Goal: Transaction & Acquisition: Purchase product/service

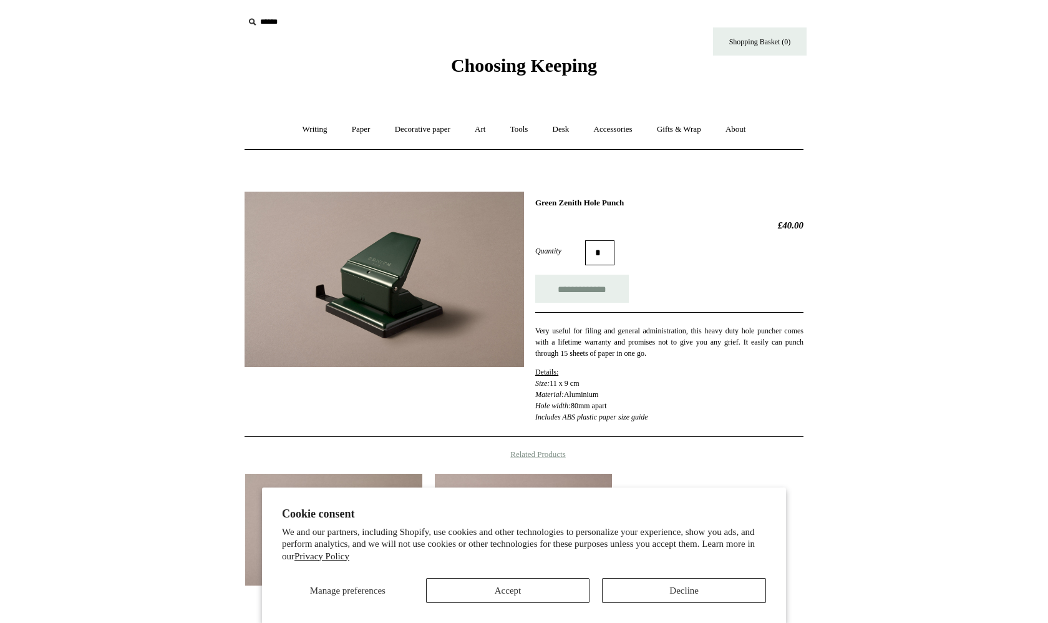
click at [539, 584] on button "Accept" at bounding box center [508, 590] width 164 height 25
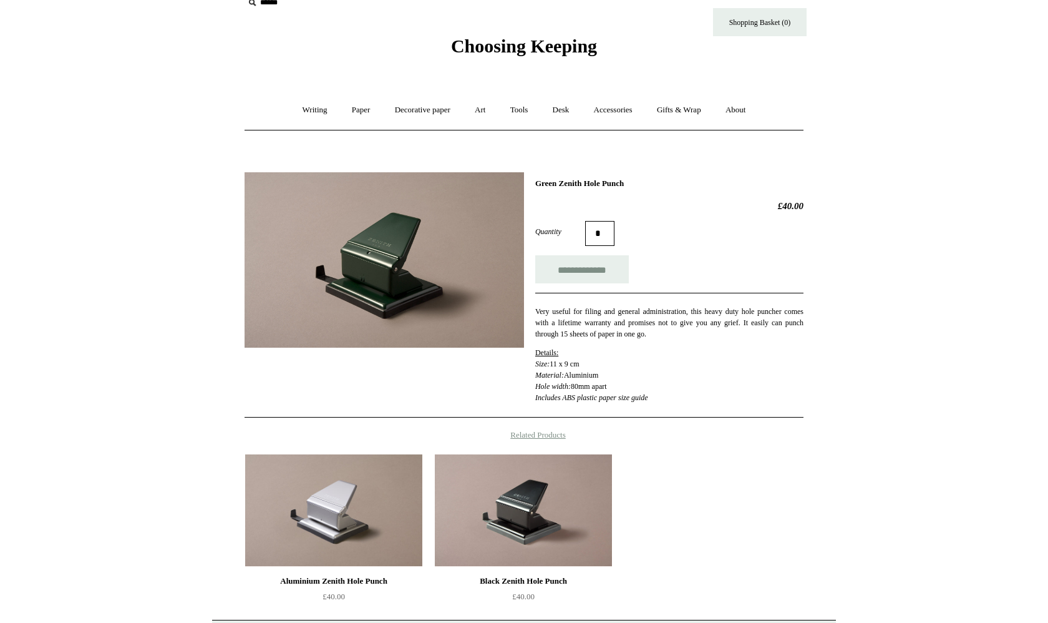
scroll to position [25, 0]
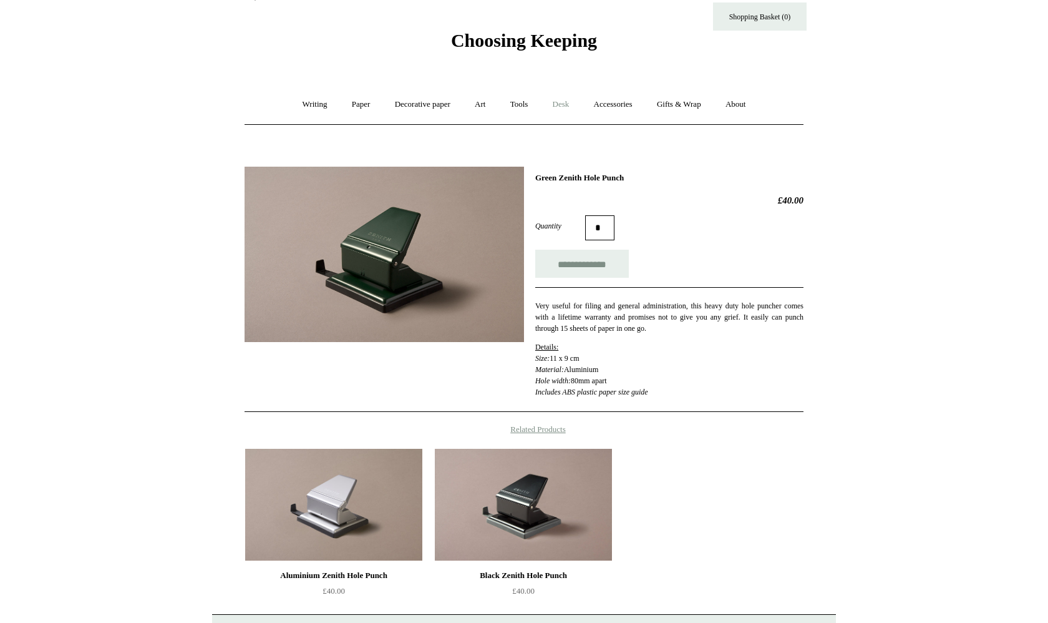
click at [566, 107] on link "Desk +" at bounding box center [561, 104] width 39 height 33
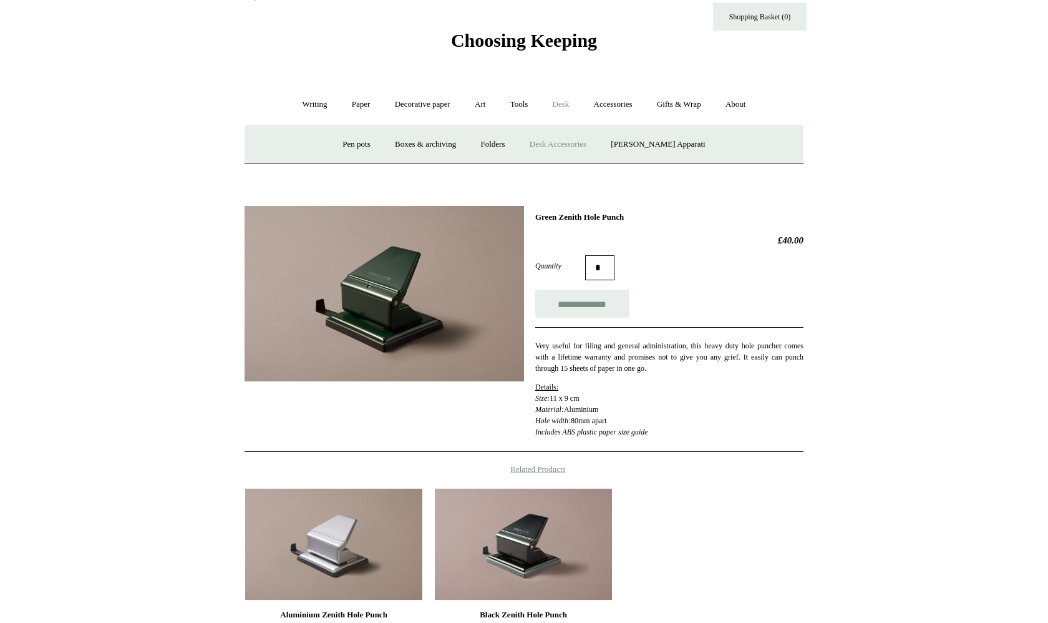
click at [585, 144] on link "Desk Accessories" at bounding box center [558, 144] width 79 height 33
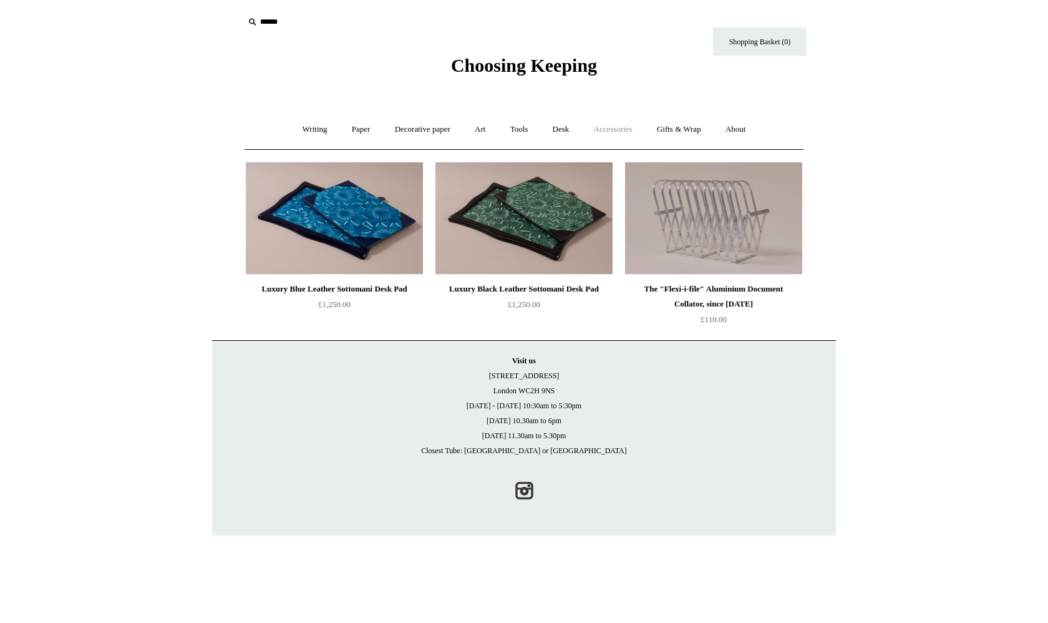
click at [614, 124] on link "Accessories +" at bounding box center [613, 129] width 61 height 33
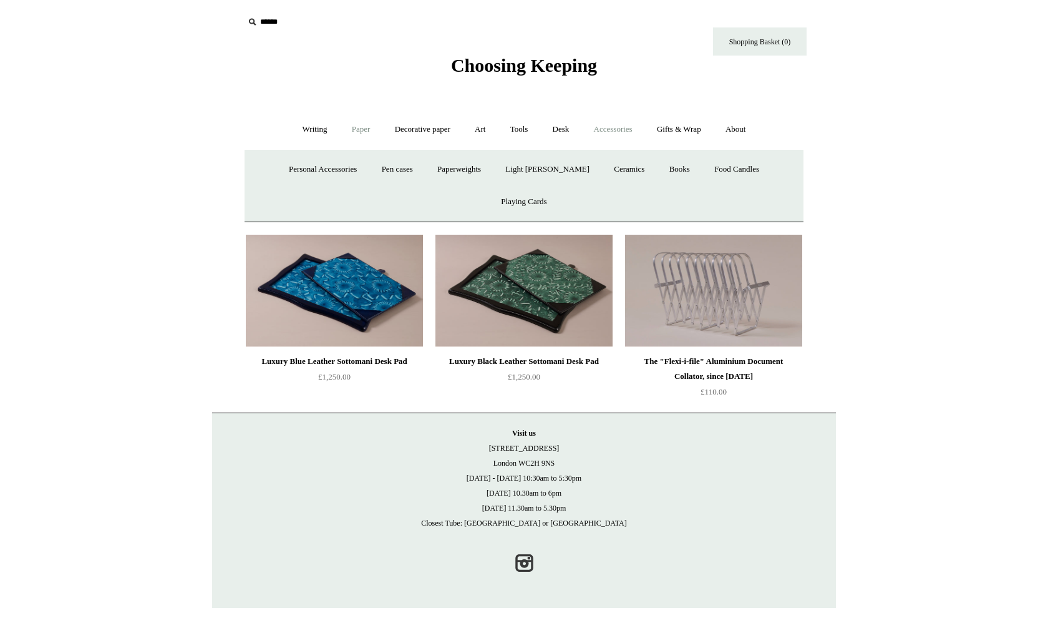
click at [344, 127] on link "Paper +" at bounding box center [361, 129] width 41 height 33
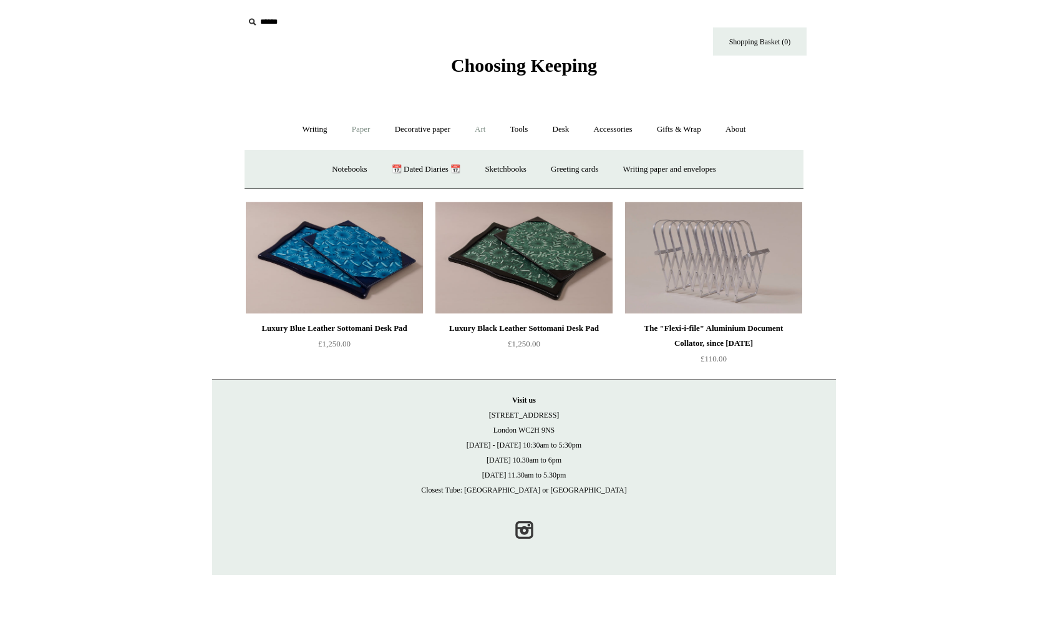
click at [485, 127] on link "Art +" at bounding box center [480, 129] width 33 height 33
click at [512, 130] on link "Tools +" at bounding box center [519, 129] width 41 height 33
click at [301, 168] on link "Sharpeners" at bounding box center [307, 169] width 59 height 33
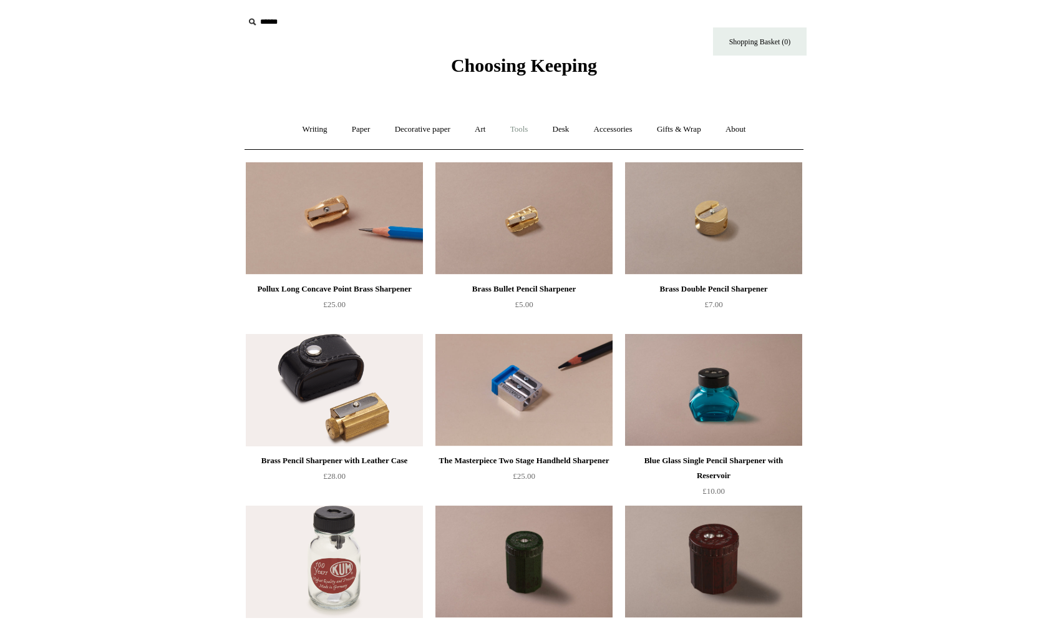
click at [524, 125] on link "Tools +" at bounding box center [519, 129] width 41 height 33
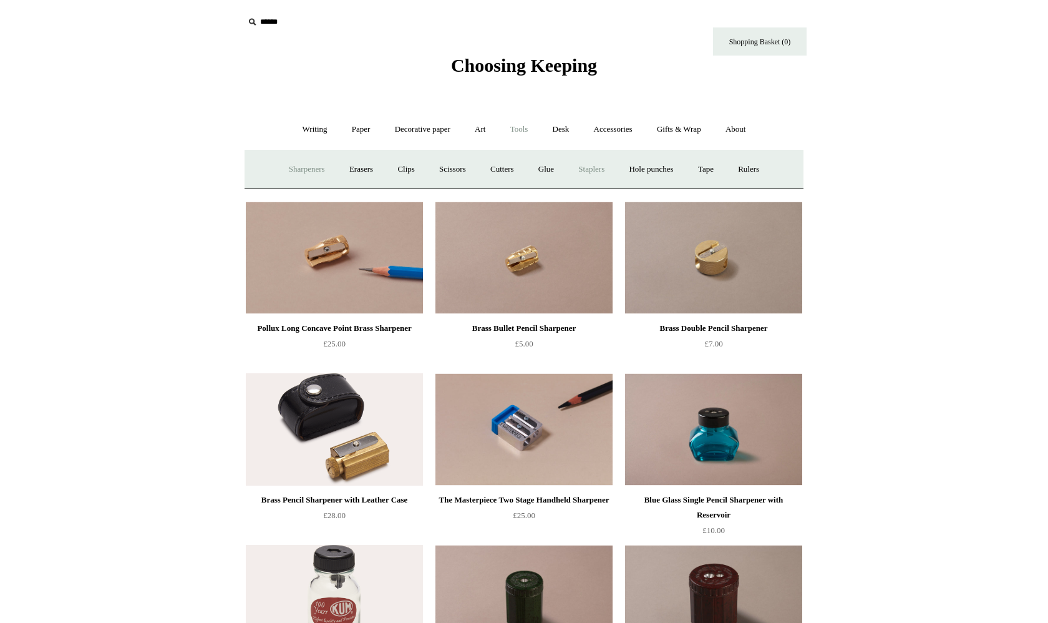
click at [602, 167] on link "Staplers +" at bounding box center [591, 169] width 49 height 33
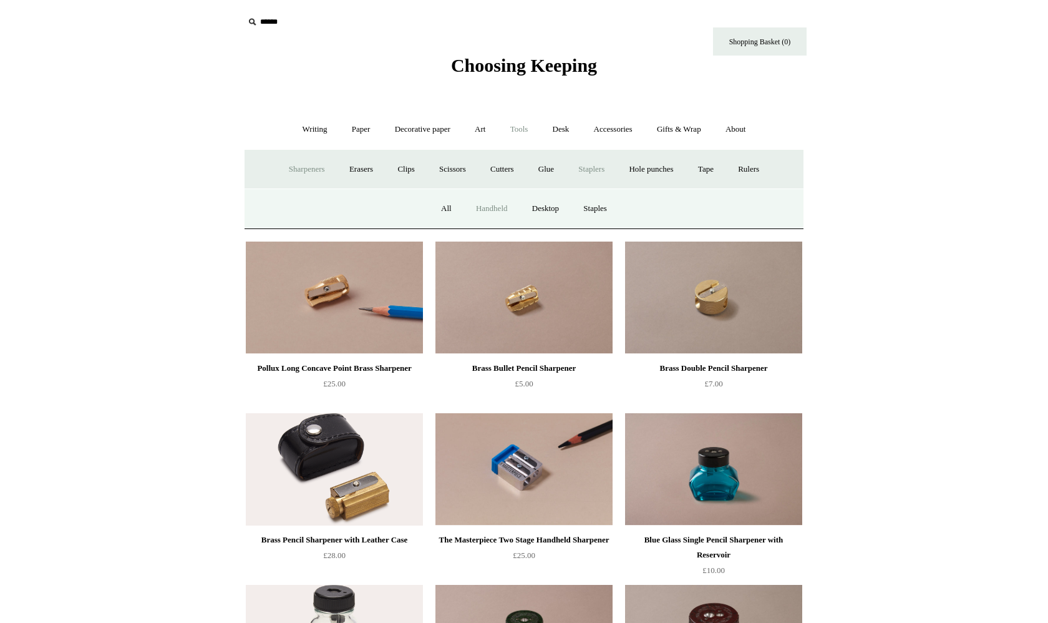
click at [504, 208] on link "Handheld" at bounding box center [492, 208] width 54 height 33
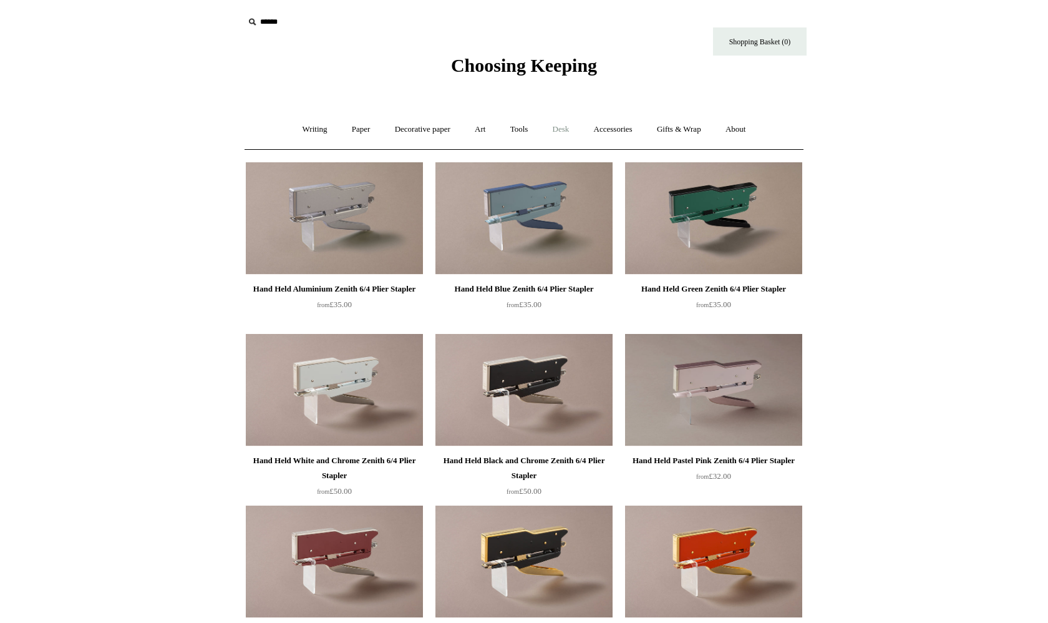
click at [564, 127] on link "Desk +" at bounding box center [561, 129] width 39 height 33
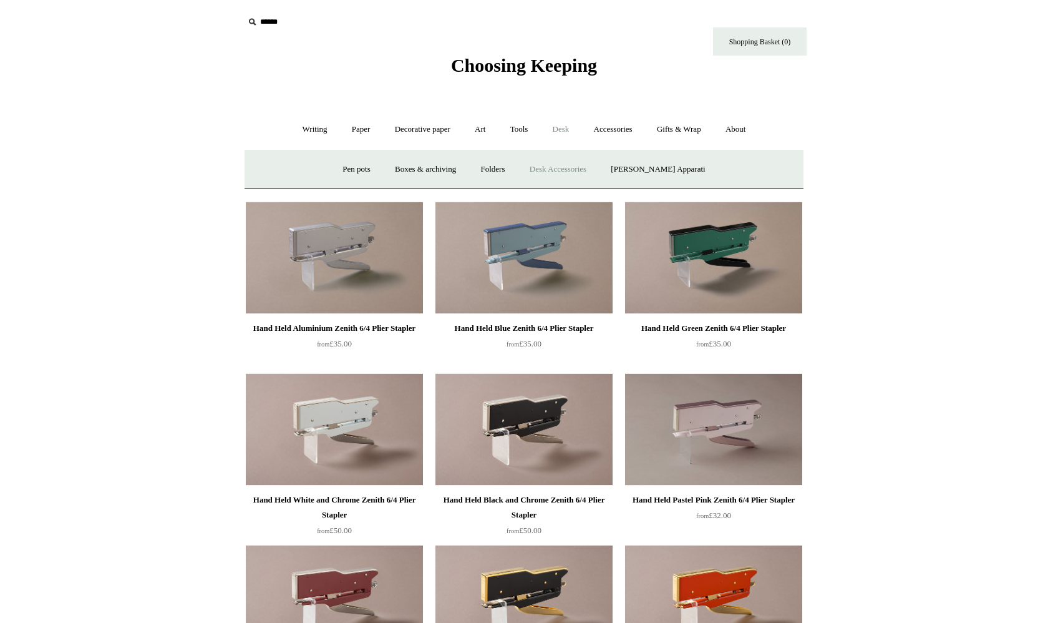
click at [573, 173] on link "Desk Accessories" at bounding box center [558, 169] width 79 height 33
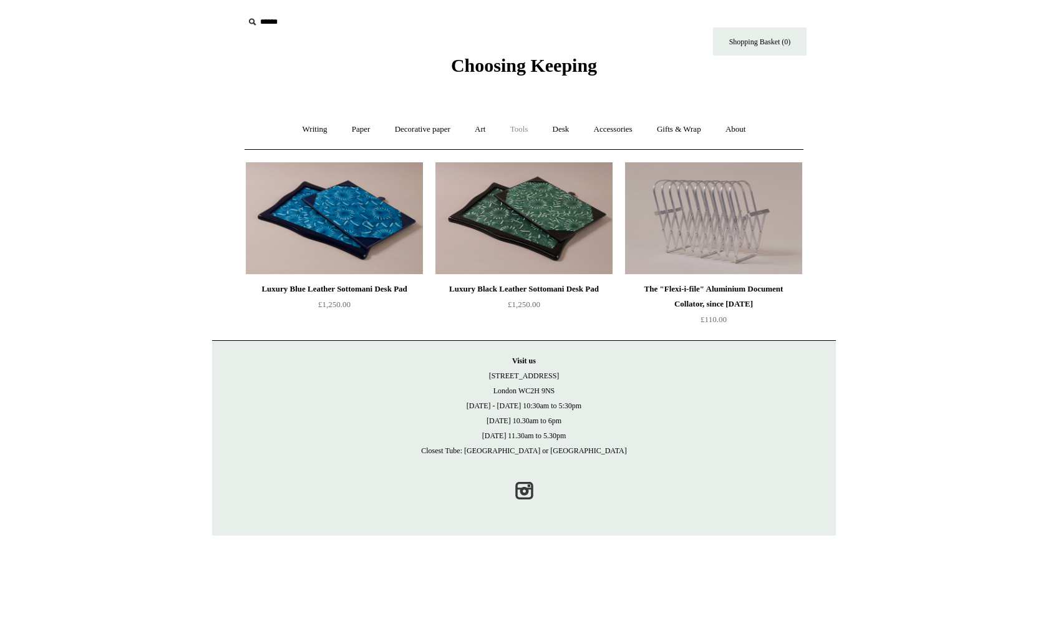
click at [522, 127] on link "Tools +" at bounding box center [519, 129] width 41 height 33
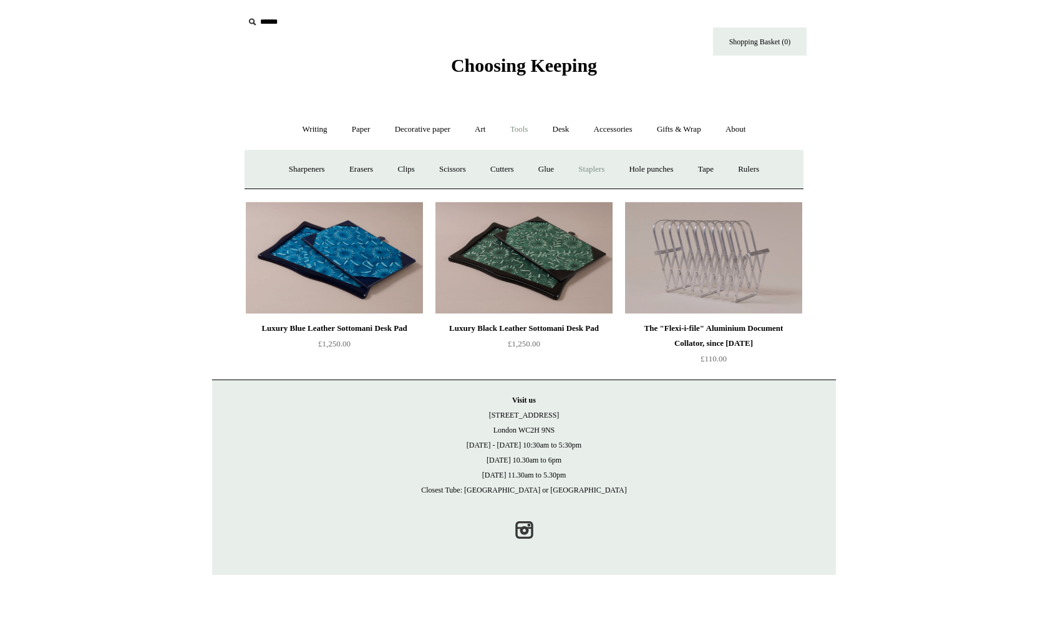
click at [597, 170] on link "Staplers +" at bounding box center [591, 169] width 49 height 33
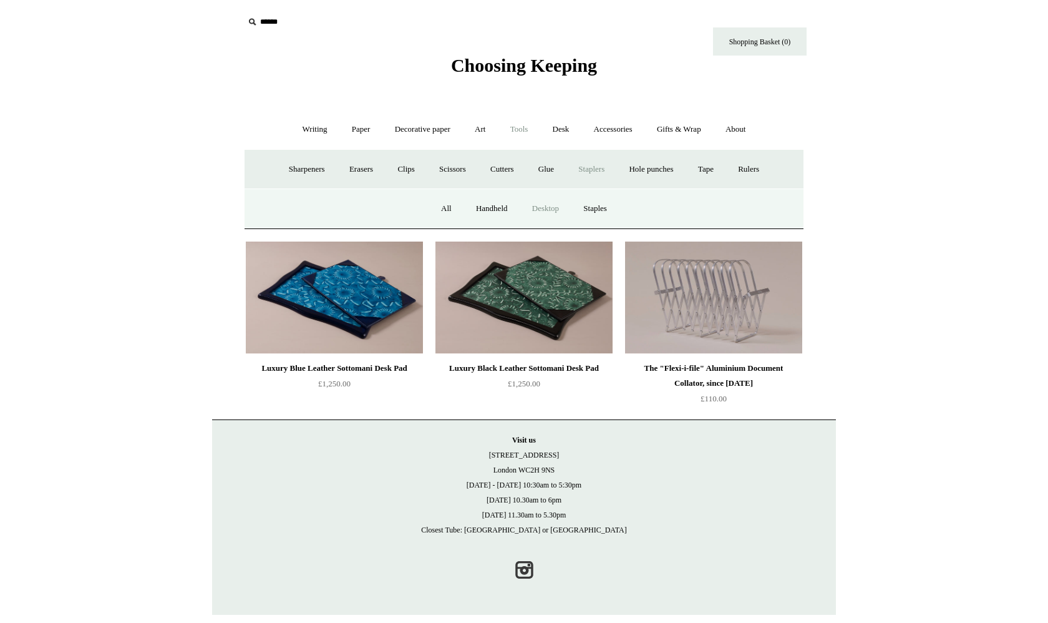
click at [544, 210] on link "Desktop" at bounding box center [545, 208] width 49 height 33
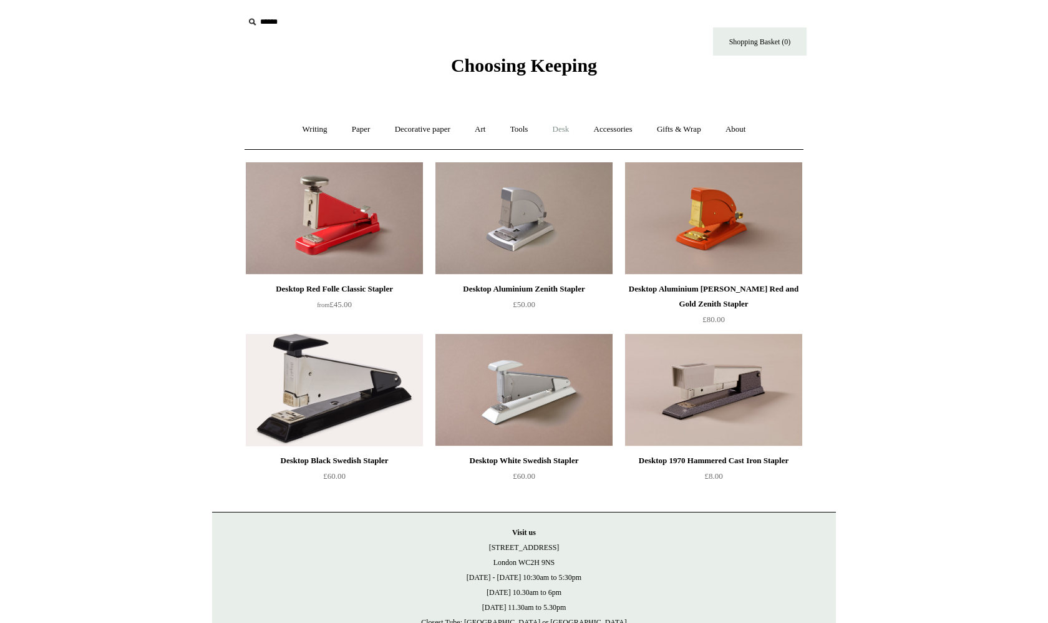
click at [564, 126] on link "Desk +" at bounding box center [561, 129] width 39 height 33
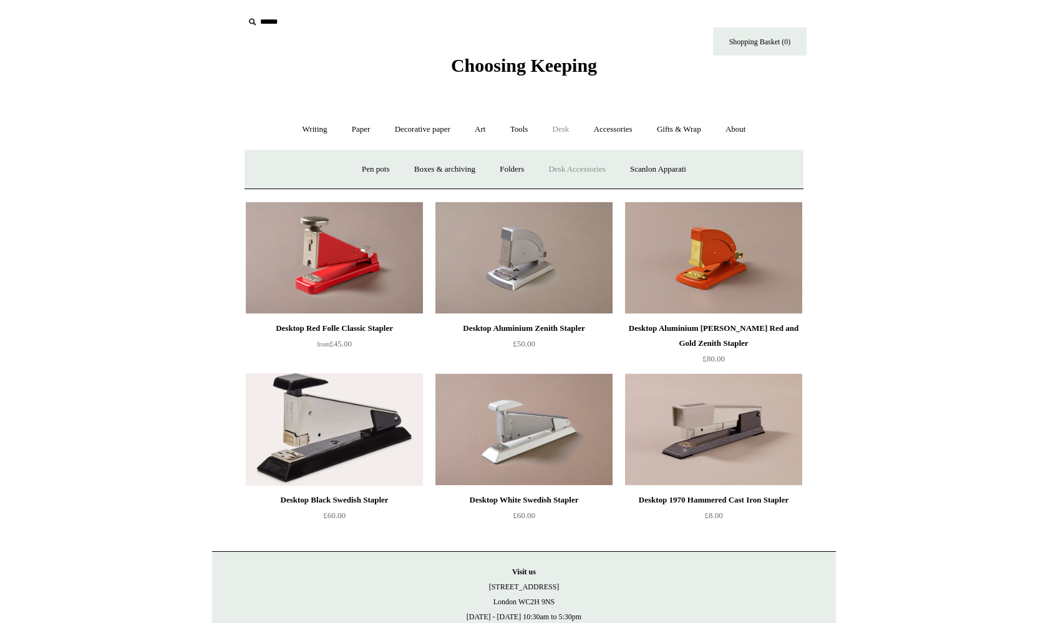
click at [596, 170] on link "Desk Accessories" at bounding box center [576, 169] width 79 height 33
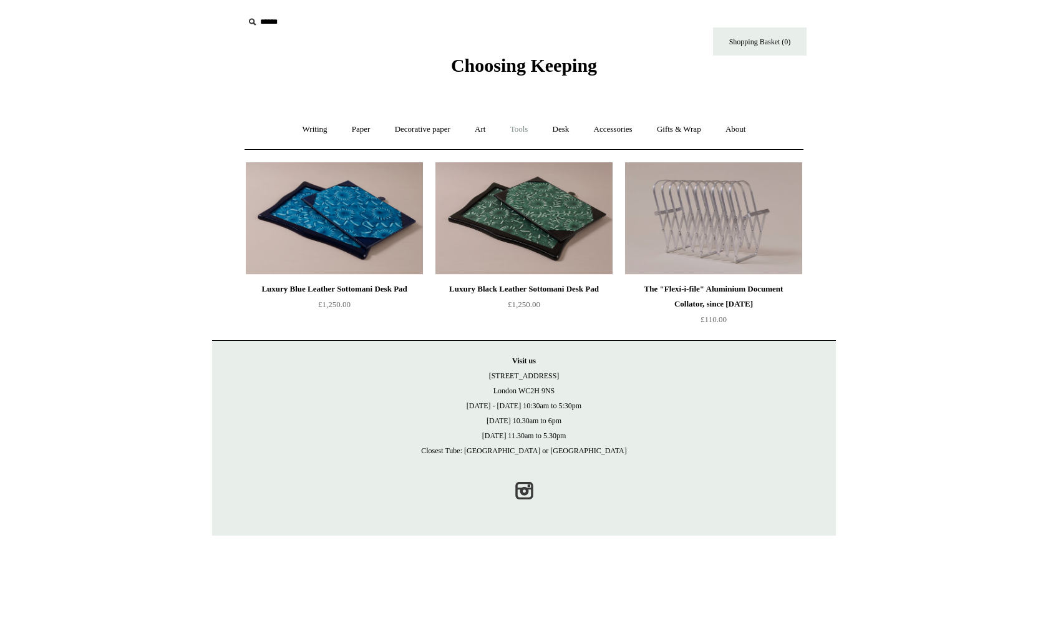
click at [518, 126] on link "Tools +" at bounding box center [519, 129] width 41 height 33
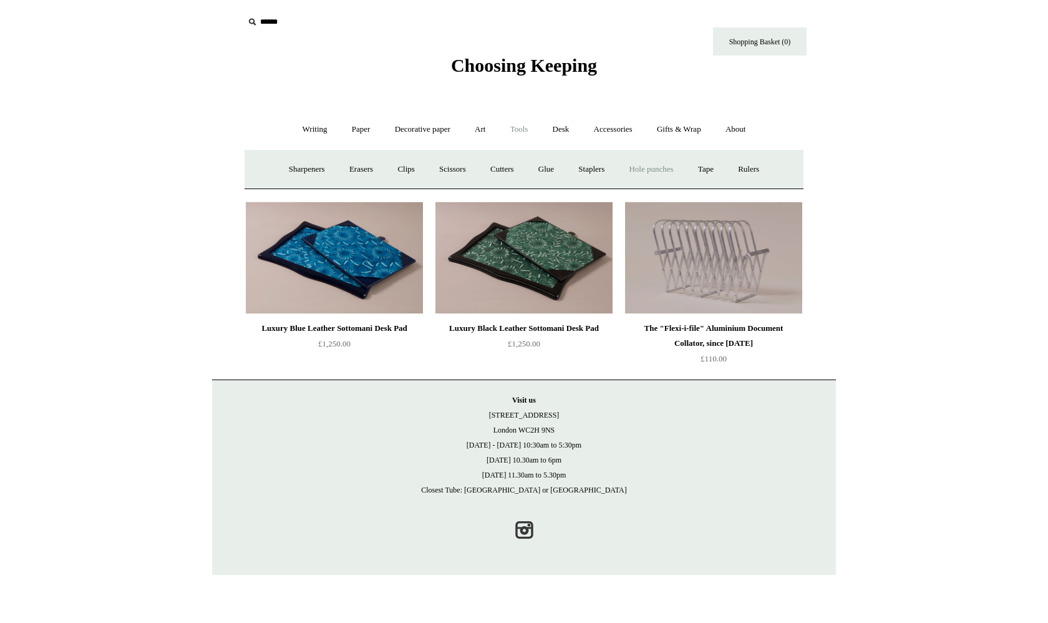
click at [650, 167] on link "Hole punches" at bounding box center [651, 169] width 67 height 33
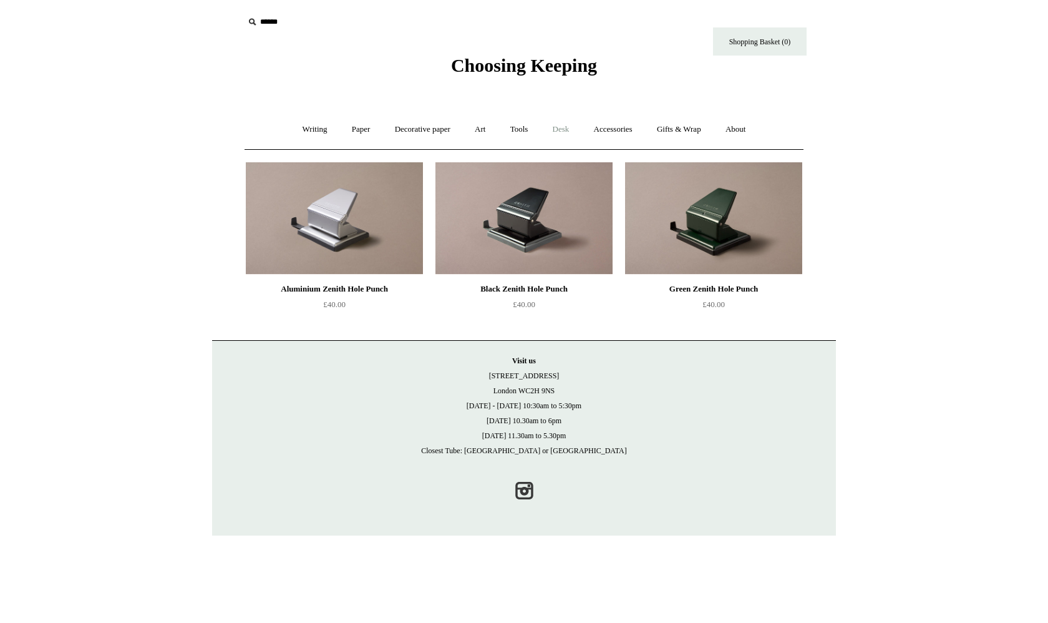
click at [564, 131] on link "Desk +" at bounding box center [561, 129] width 39 height 33
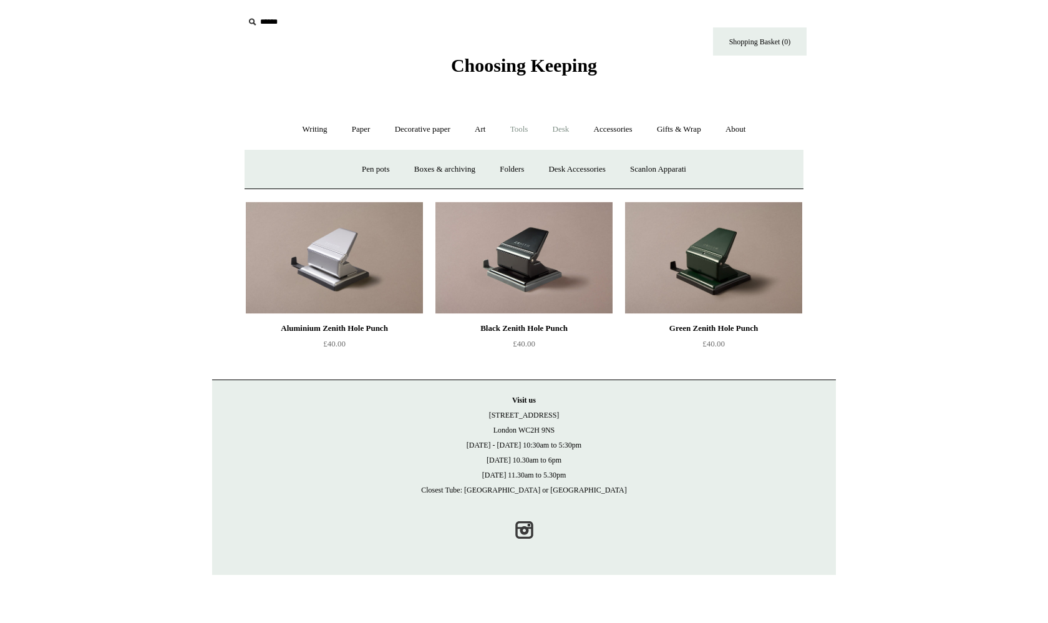
click at [520, 130] on link "Tools +" at bounding box center [519, 129] width 41 height 33
click at [715, 168] on link "Tape +" at bounding box center [706, 169] width 38 height 33
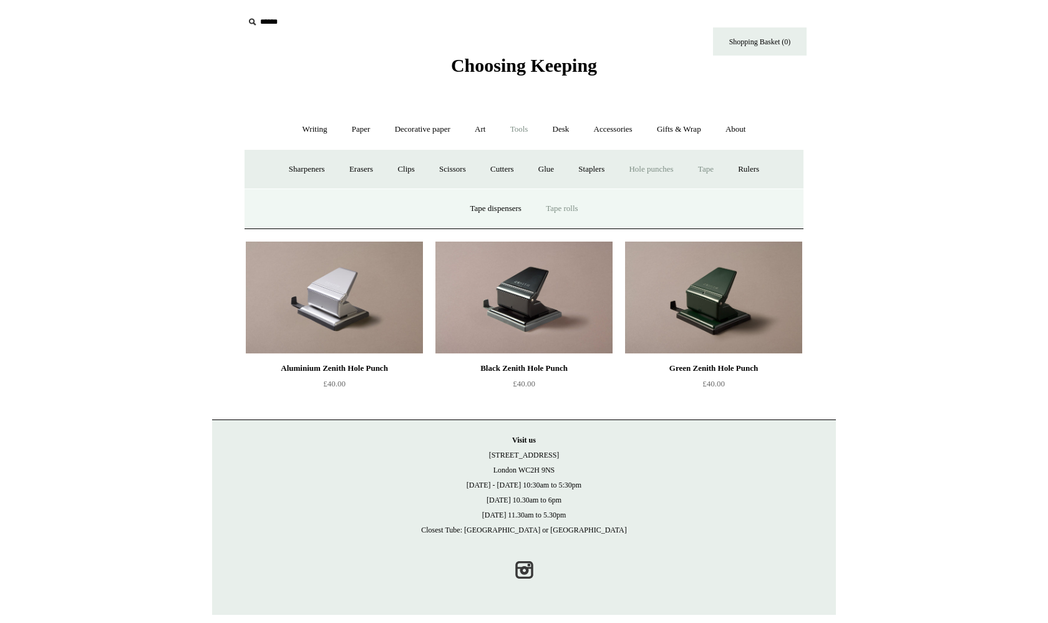
click at [581, 209] on link "Tape rolls" at bounding box center [562, 208] width 54 height 33
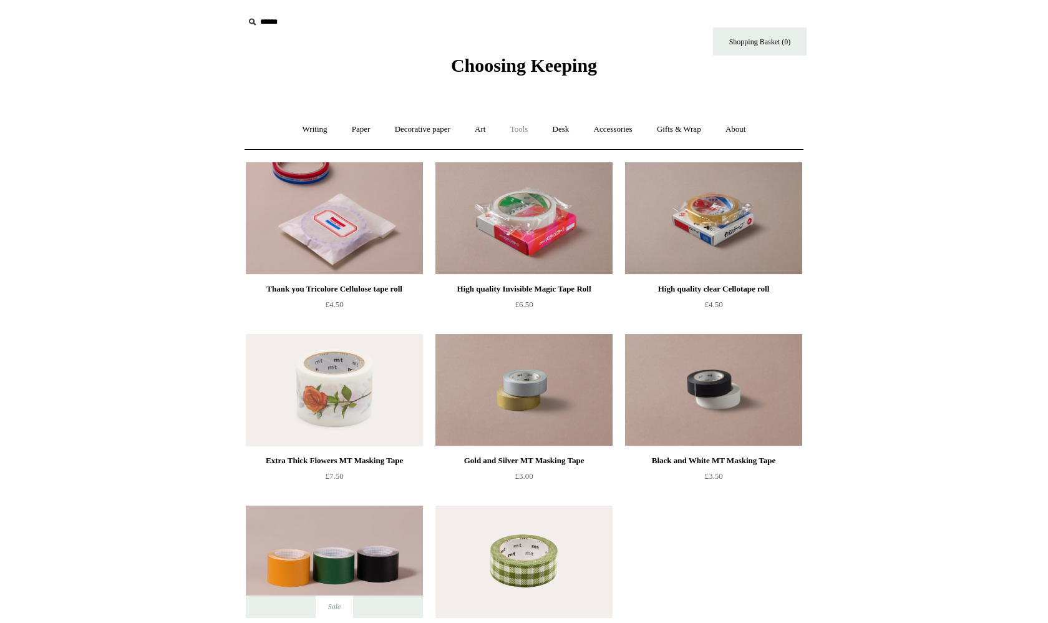
click at [526, 128] on link "Tools +" at bounding box center [519, 129] width 41 height 33
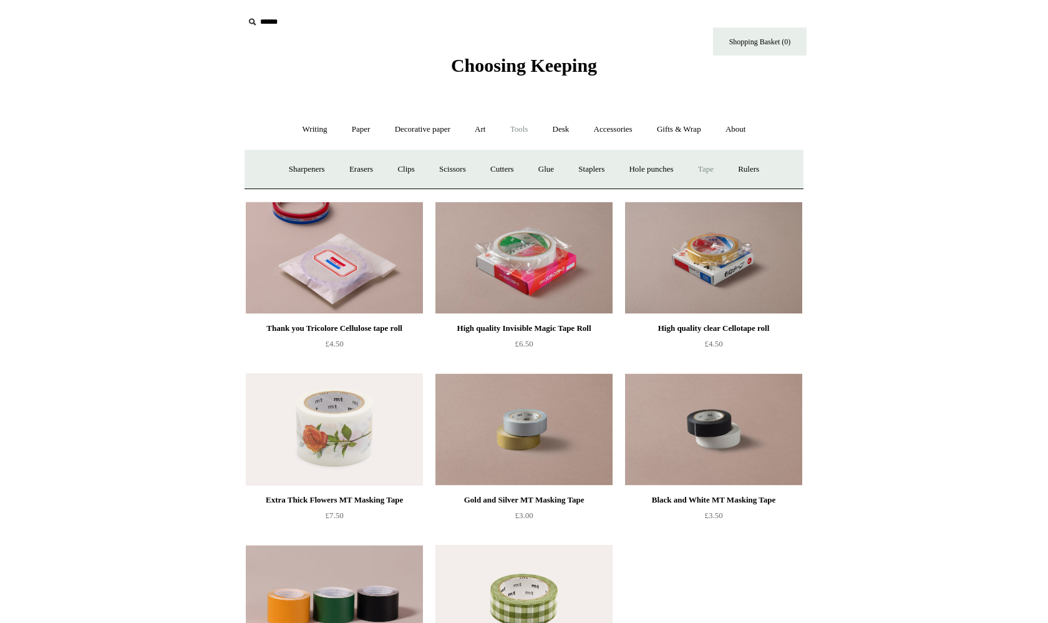
click at [711, 168] on link "Tape +" at bounding box center [706, 169] width 38 height 33
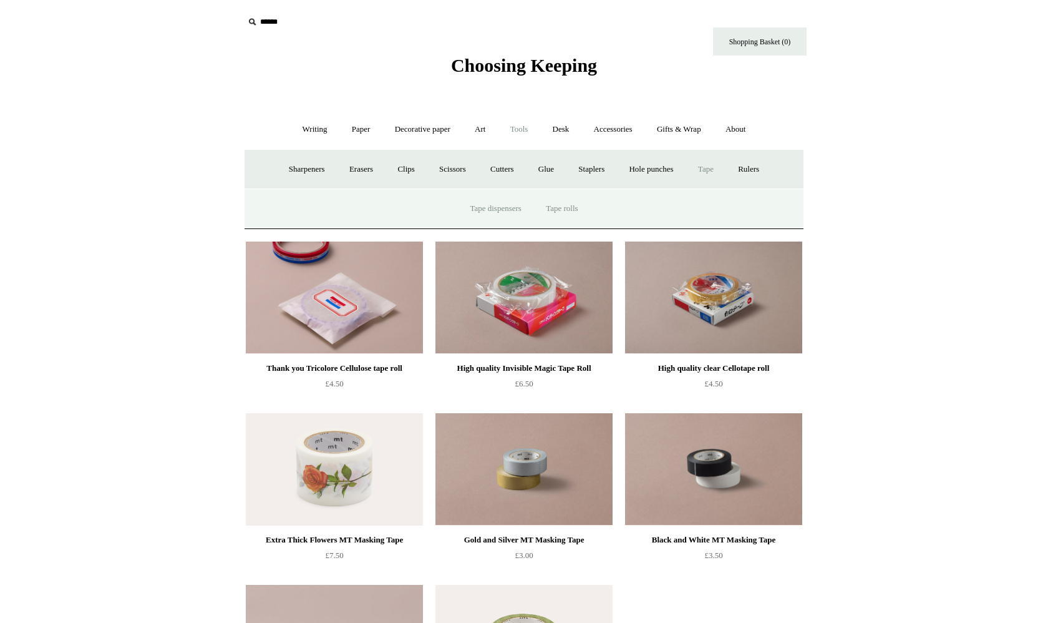
click at [487, 205] on link "Tape dispensers" at bounding box center [496, 208] width 74 height 33
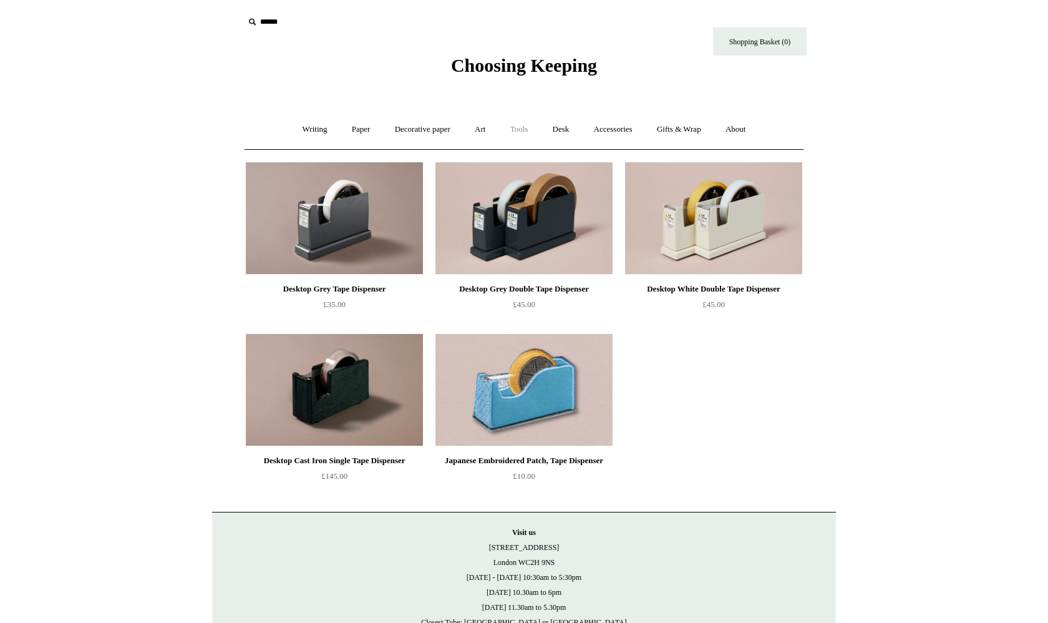
click at [518, 127] on link "Tools +" at bounding box center [519, 129] width 41 height 33
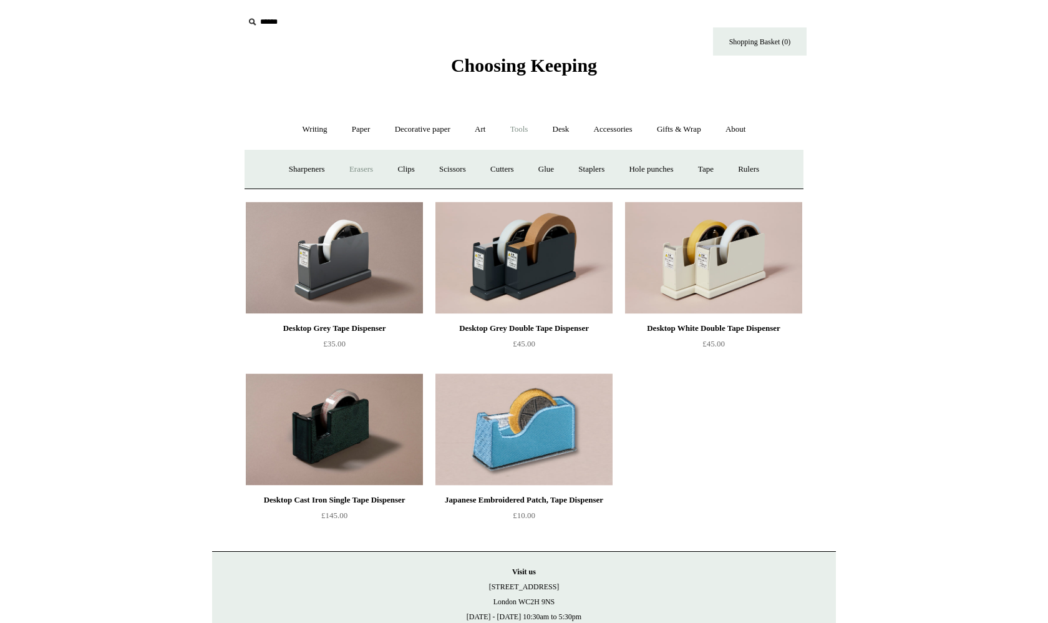
click at [350, 168] on link "Erasers" at bounding box center [361, 169] width 46 height 33
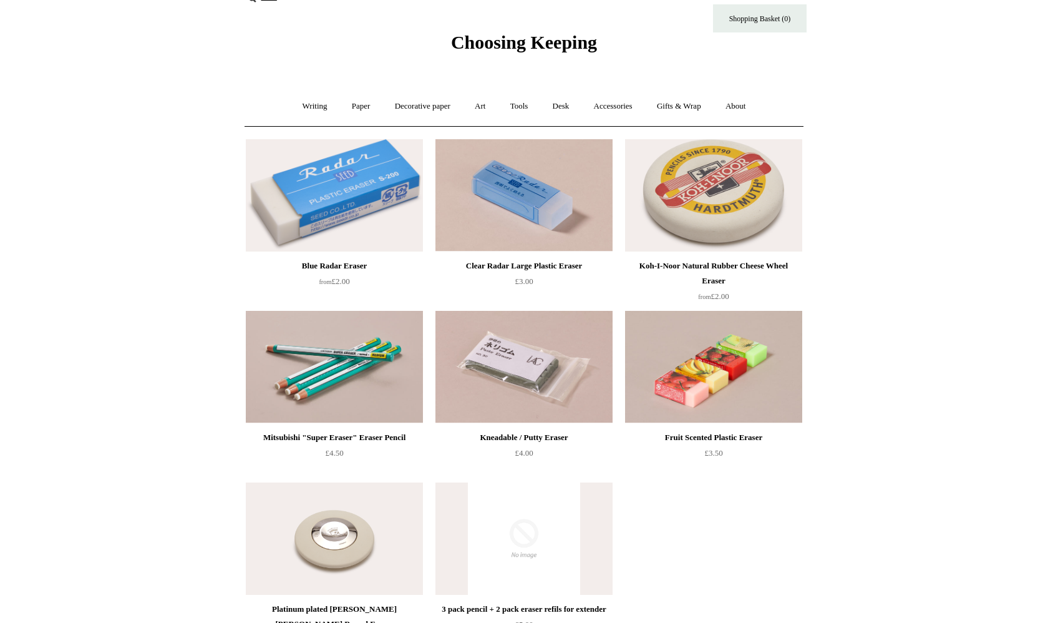
scroll to position [27, 0]
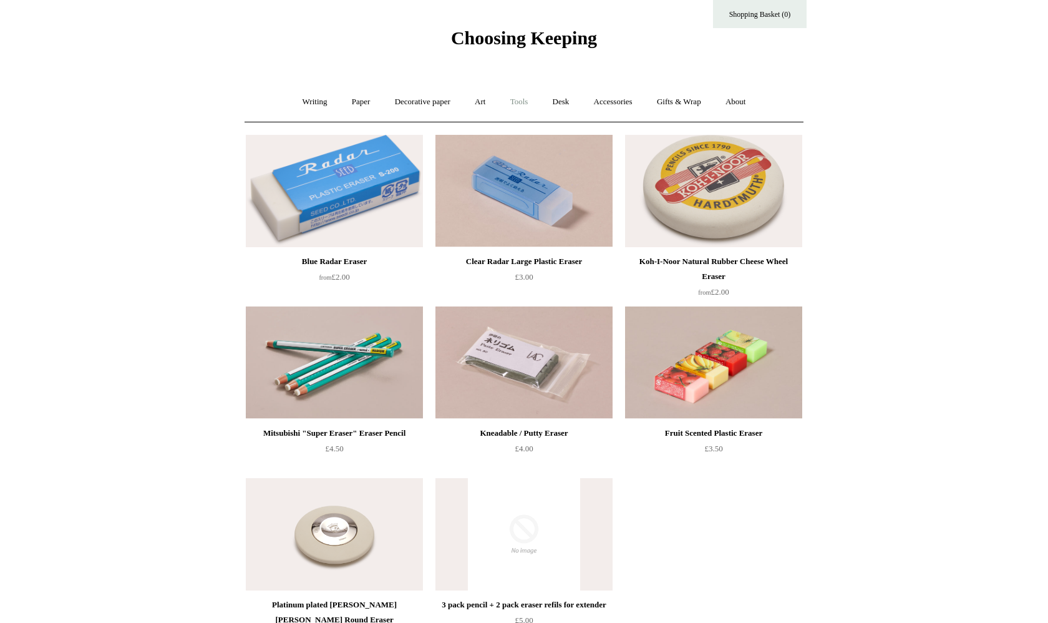
click at [515, 105] on link "Tools +" at bounding box center [519, 101] width 41 height 33
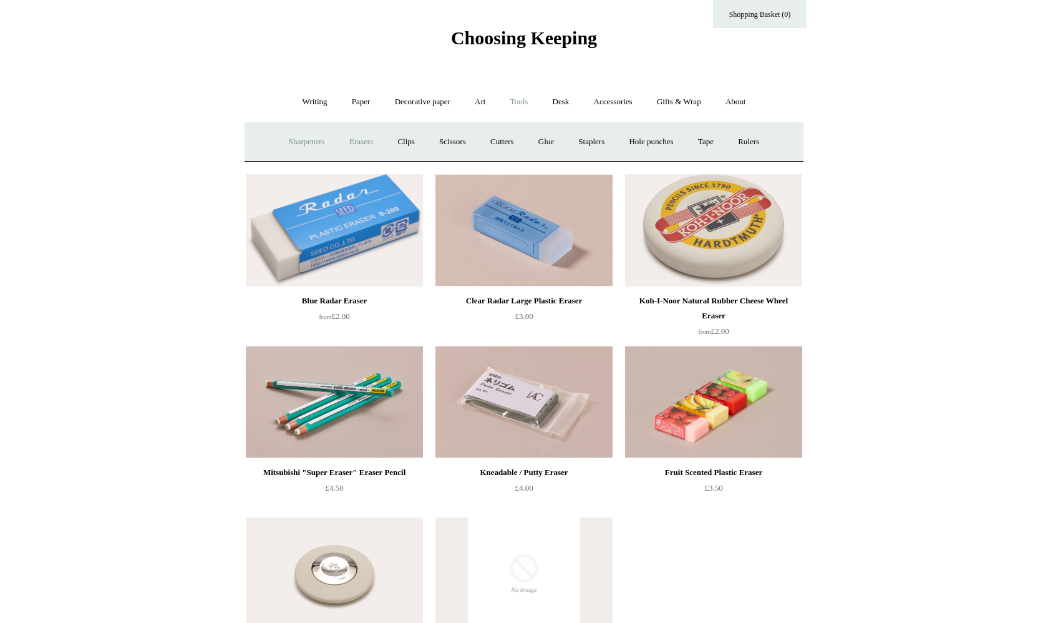
click at [303, 139] on link "Sharpeners" at bounding box center [307, 141] width 59 height 33
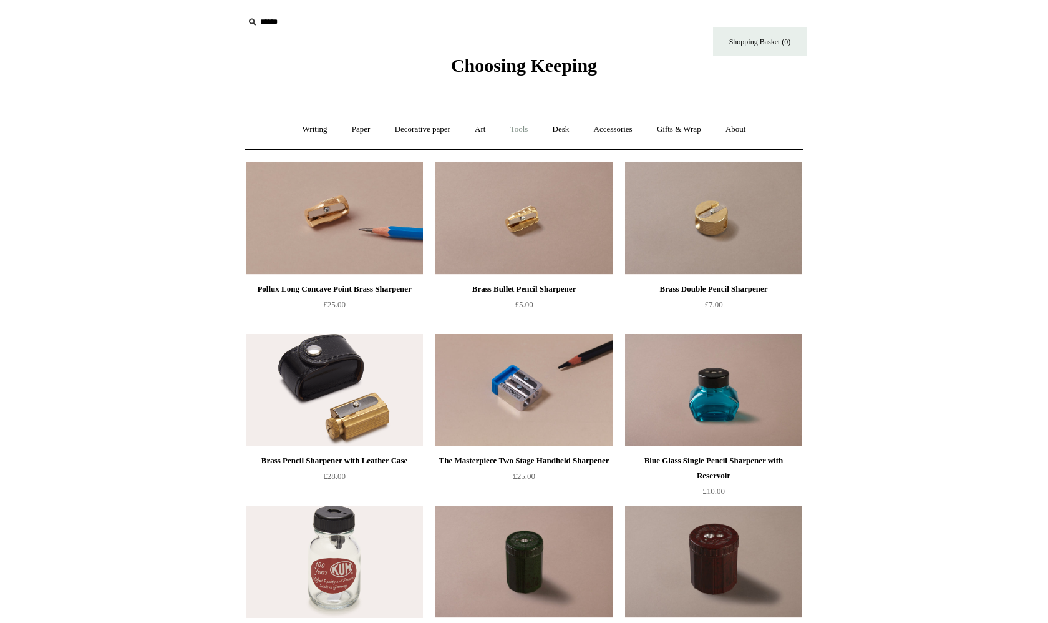
click at [510, 129] on link "Tools +" at bounding box center [519, 129] width 41 height 33
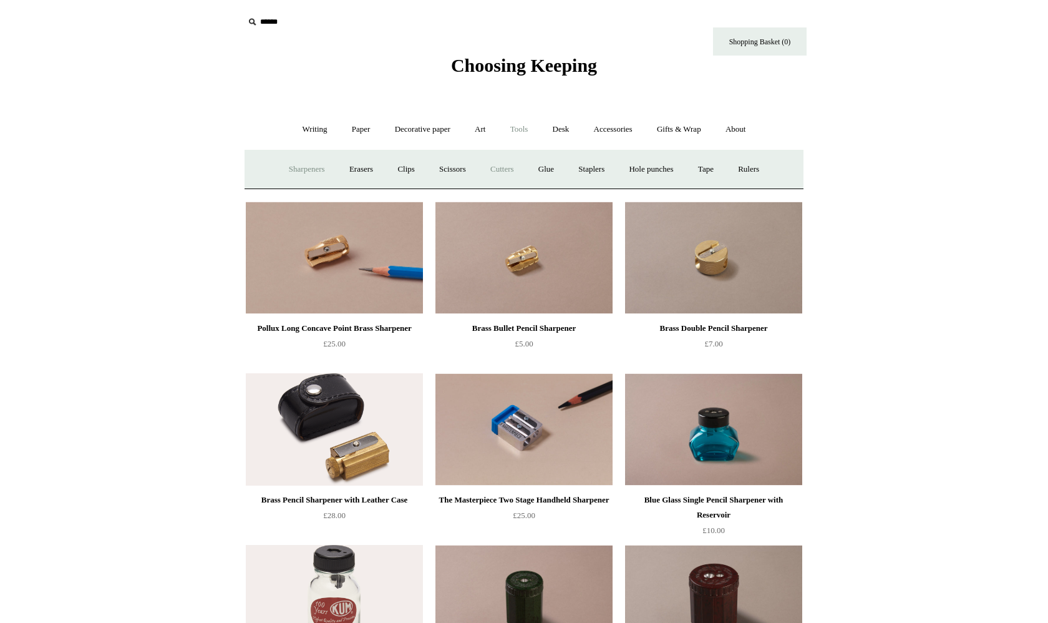
click at [498, 167] on link "Cutters" at bounding box center [502, 169] width 46 height 33
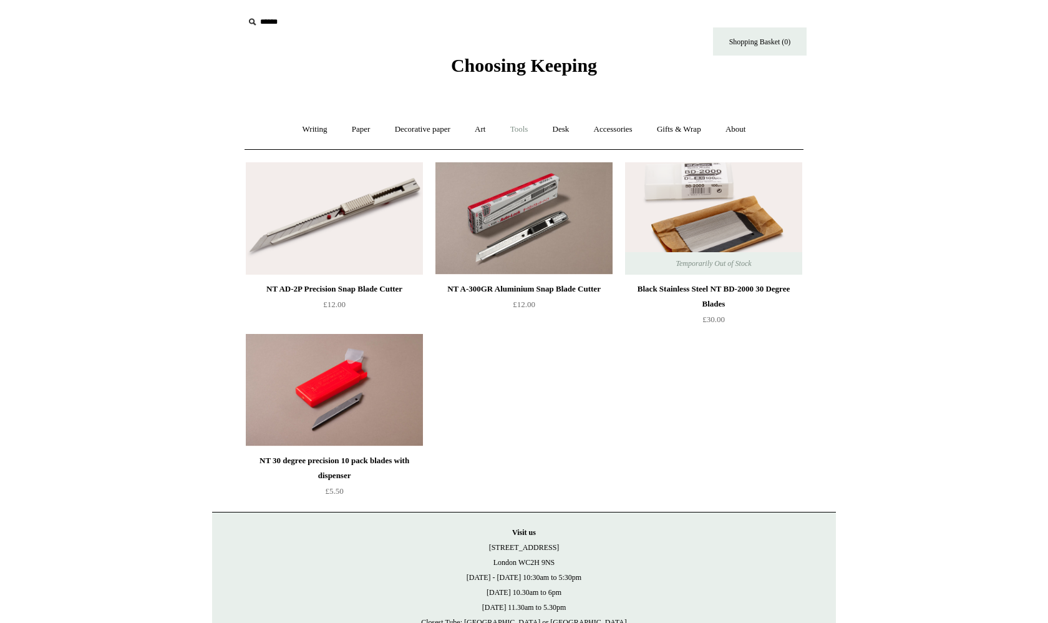
click at [524, 130] on link "Tools +" at bounding box center [519, 129] width 41 height 33
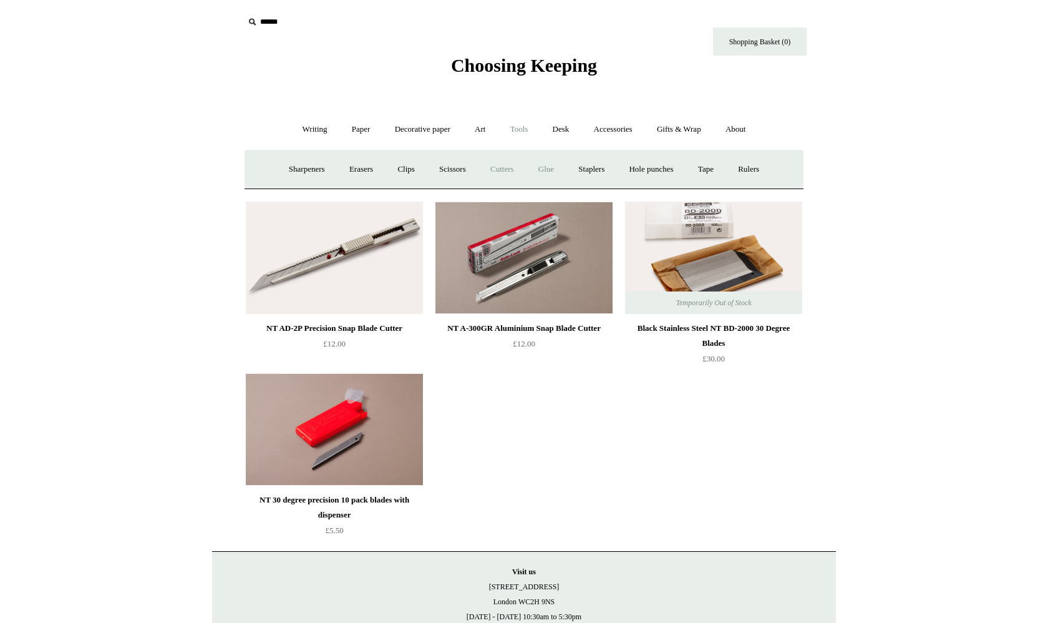
click at [549, 173] on link "Glue" at bounding box center [546, 169] width 38 height 33
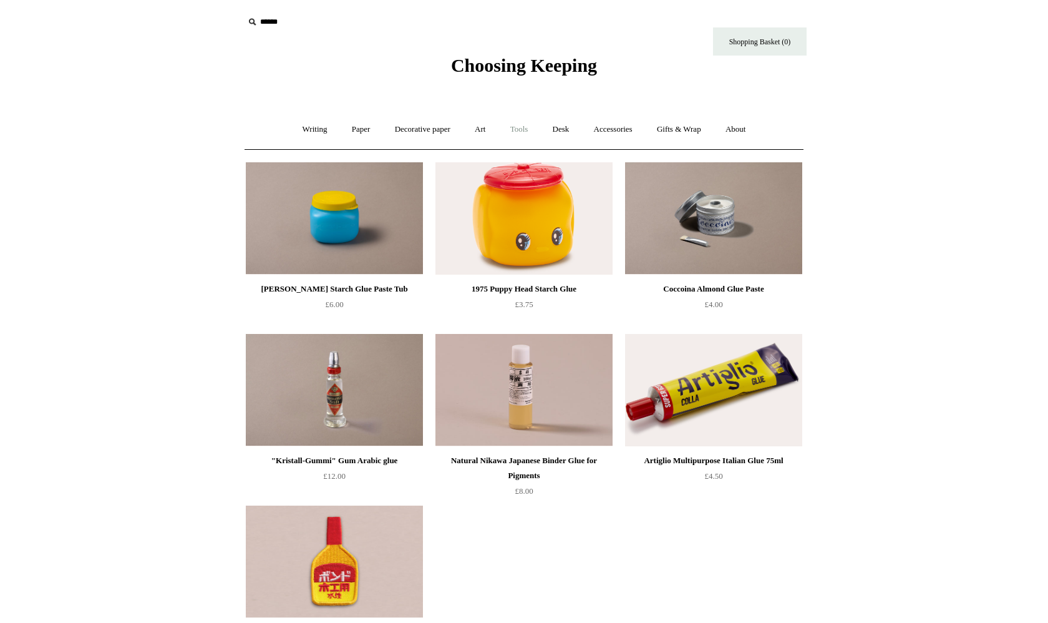
click at [522, 126] on link "Tools +" at bounding box center [519, 129] width 41 height 33
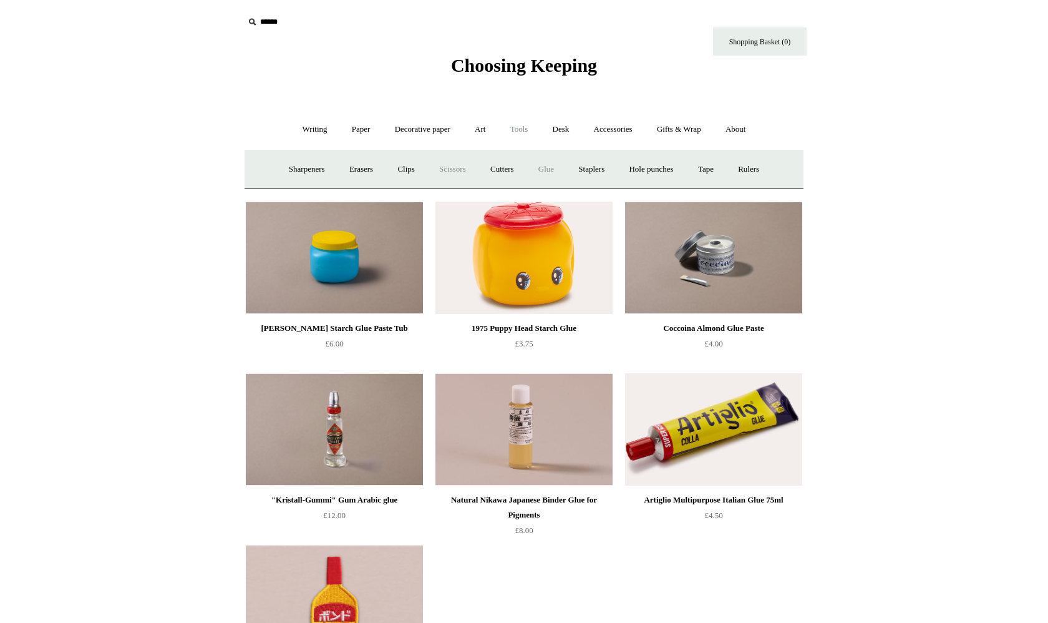
click at [447, 165] on link "Scissors" at bounding box center [452, 169] width 49 height 33
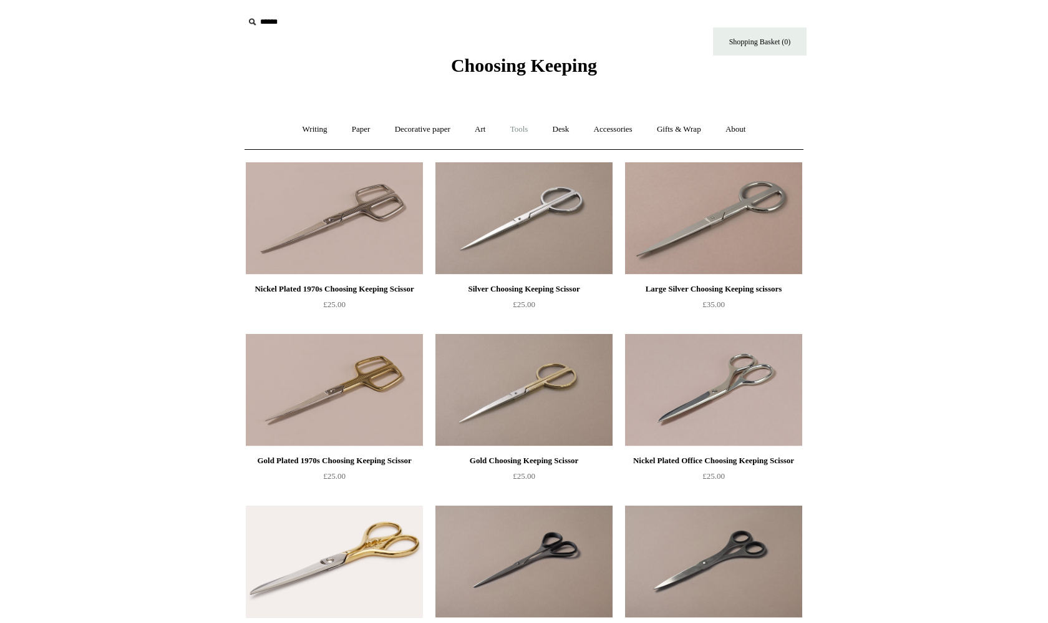
click at [517, 125] on link "Tools +" at bounding box center [519, 129] width 41 height 33
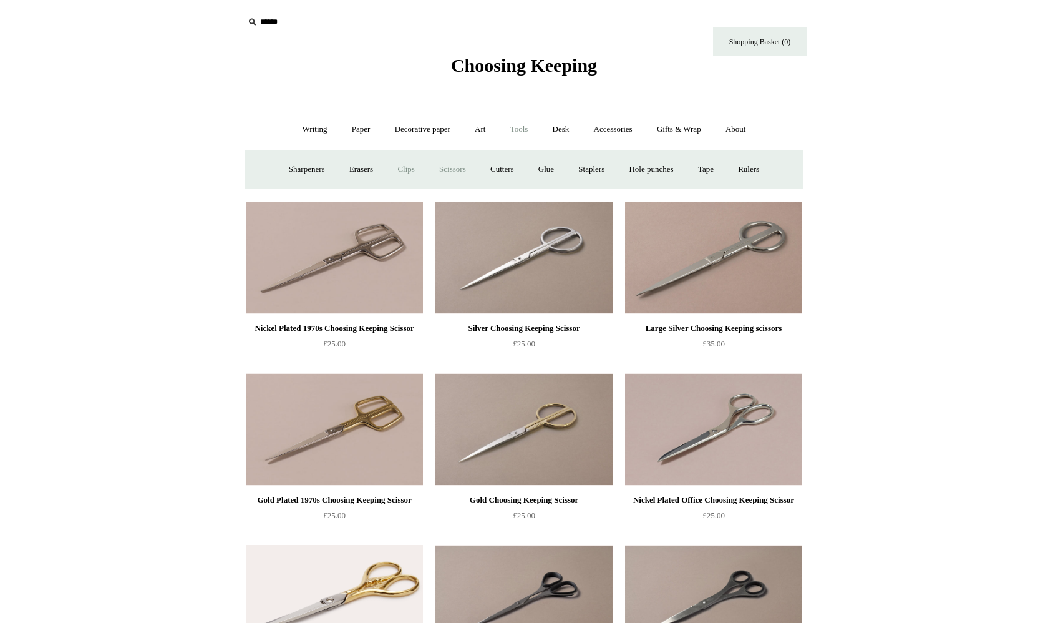
click at [406, 167] on link "Clips +" at bounding box center [405, 169] width 39 height 33
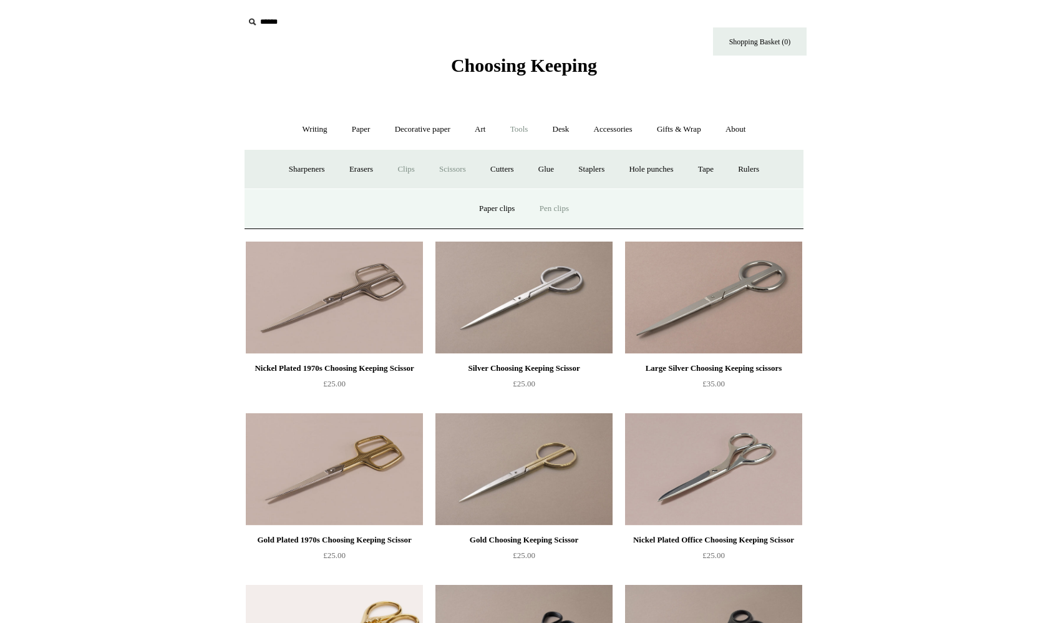
click at [564, 210] on link "Pen clips" at bounding box center [555, 208] width 52 height 33
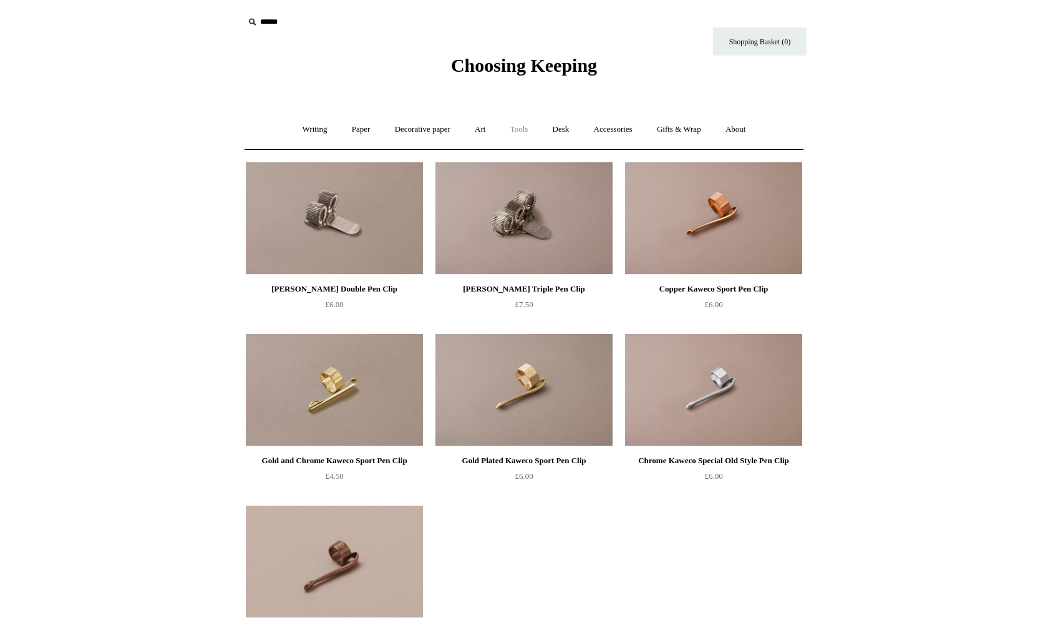
click at [518, 134] on link "Tools +" at bounding box center [519, 129] width 41 height 33
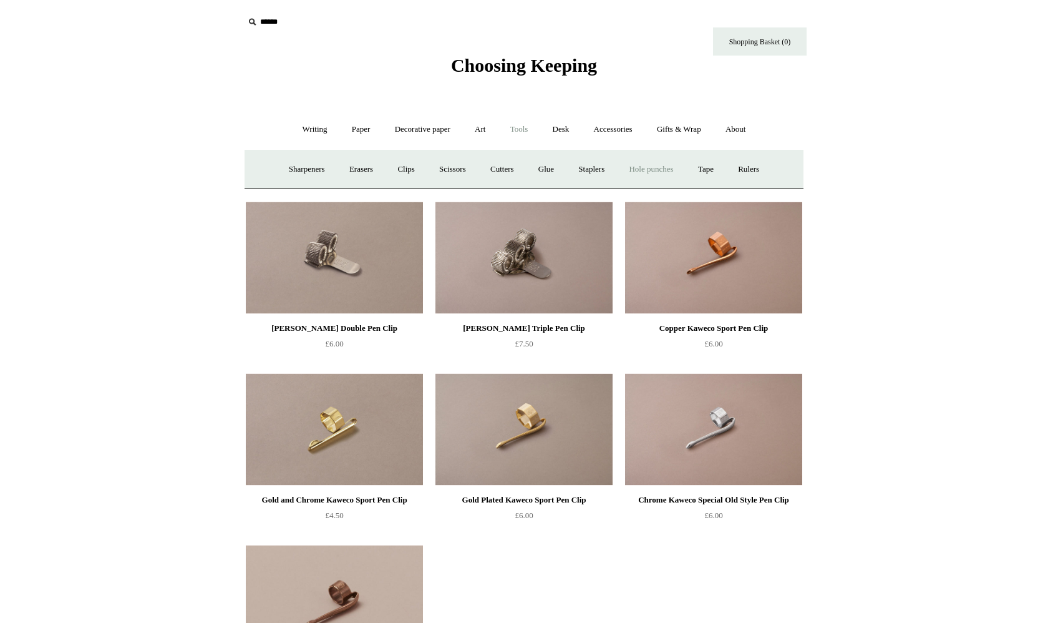
click at [655, 169] on link "Hole punches" at bounding box center [651, 169] width 67 height 33
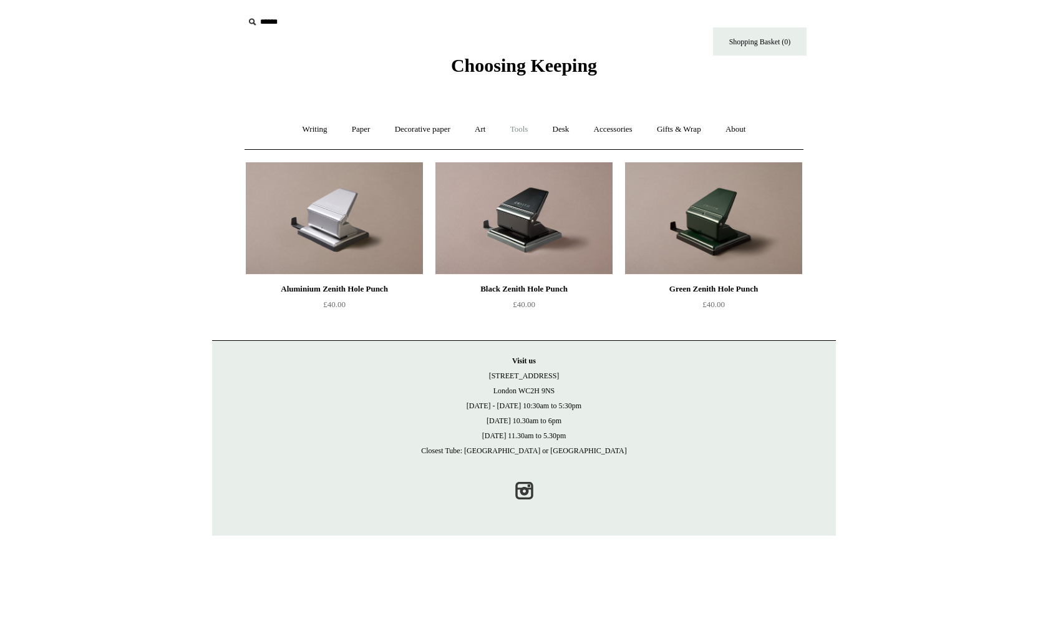
click at [526, 129] on link "Tools +" at bounding box center [519, 129] width 41 height 33
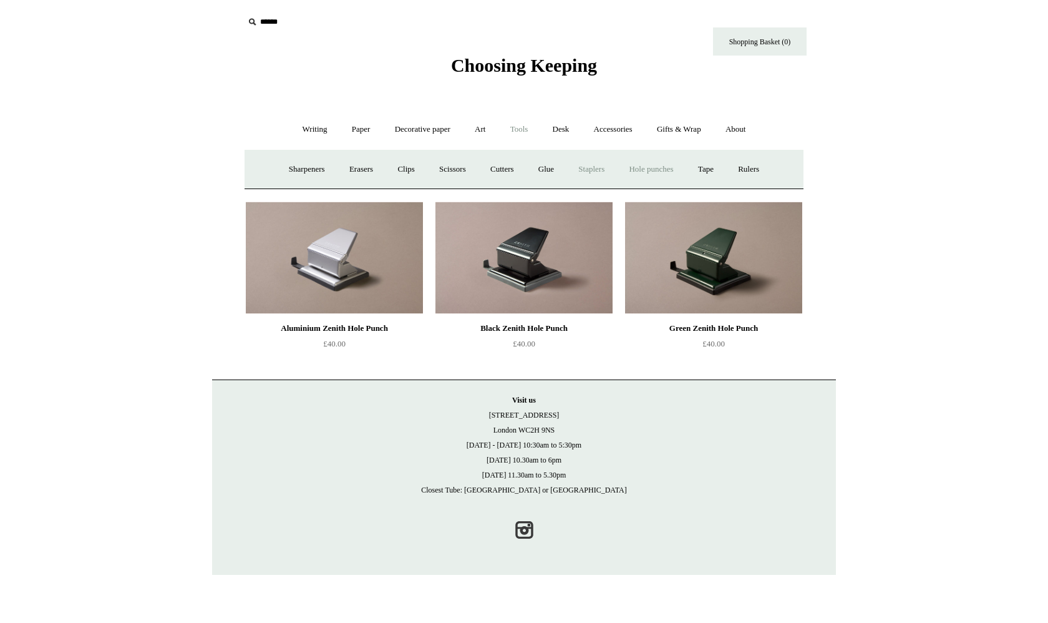
click at [601, 175] on link "Staplers +" at bounding box center [591, 169] width 49 height 33
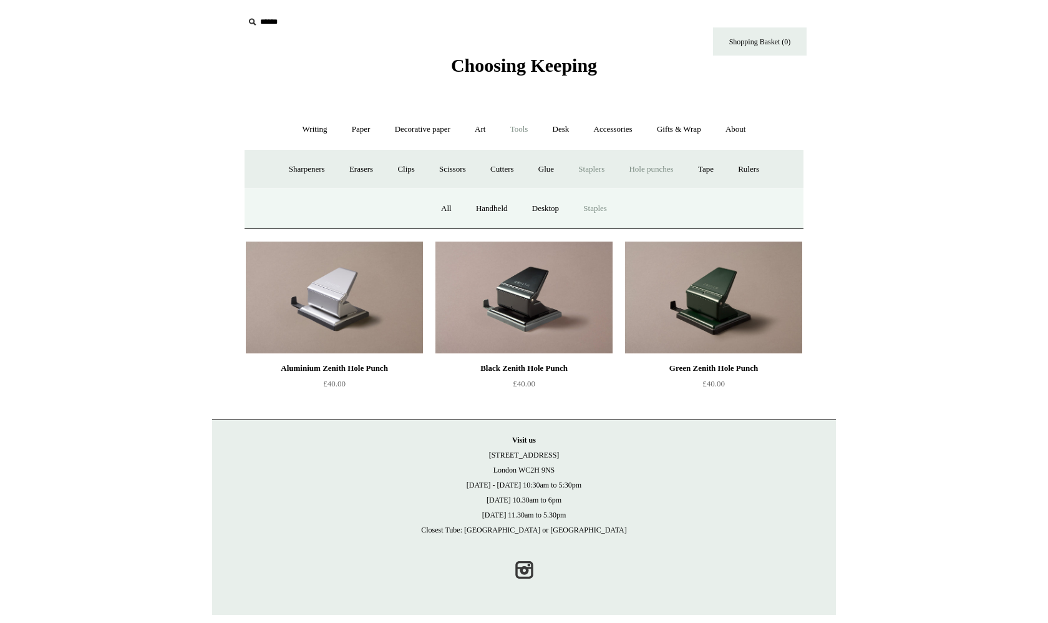
click at [595, 208] on link "Staples" at bounding box center [595, 208] width 46 height 33
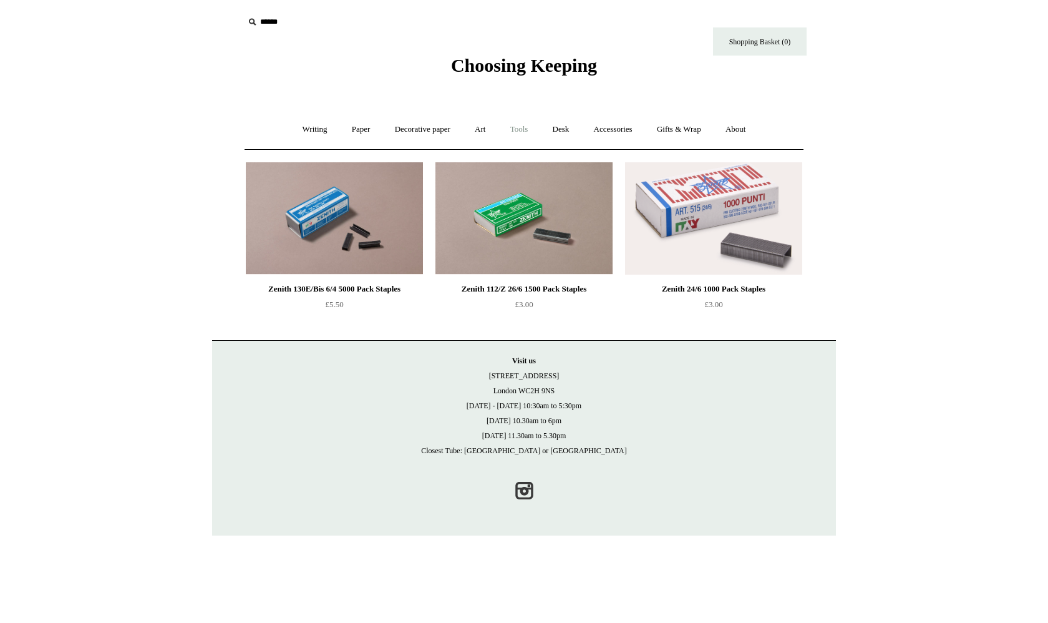
click at [520, 127] on link "Tools +" at bounding box center [519, 129] width 41 height 33
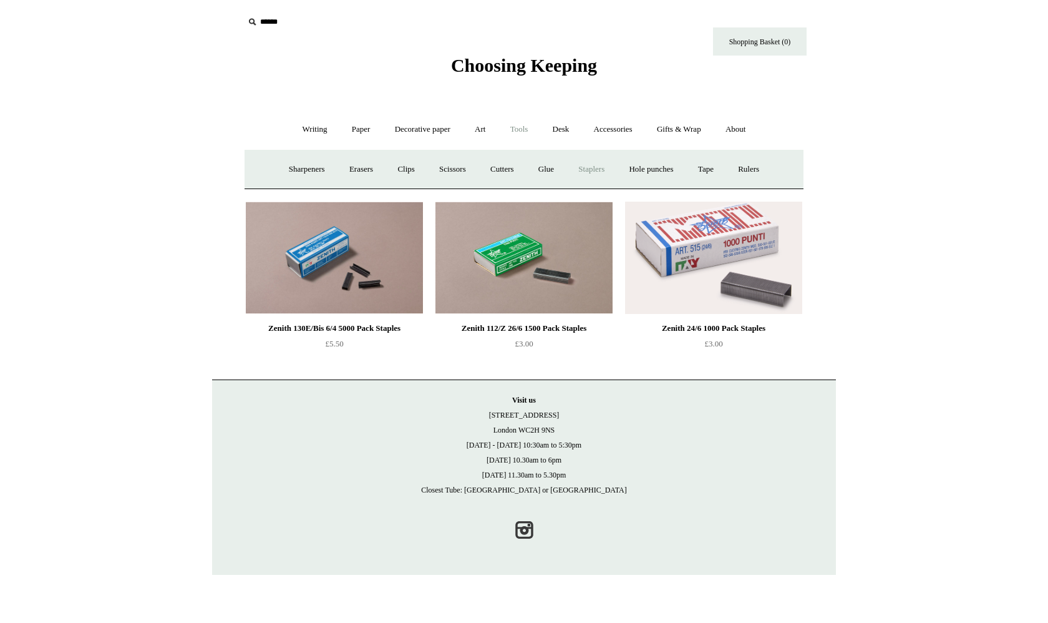
click at [597, 170] on link "Staplers +" at bounding box center [591, 169] width 49 height 33
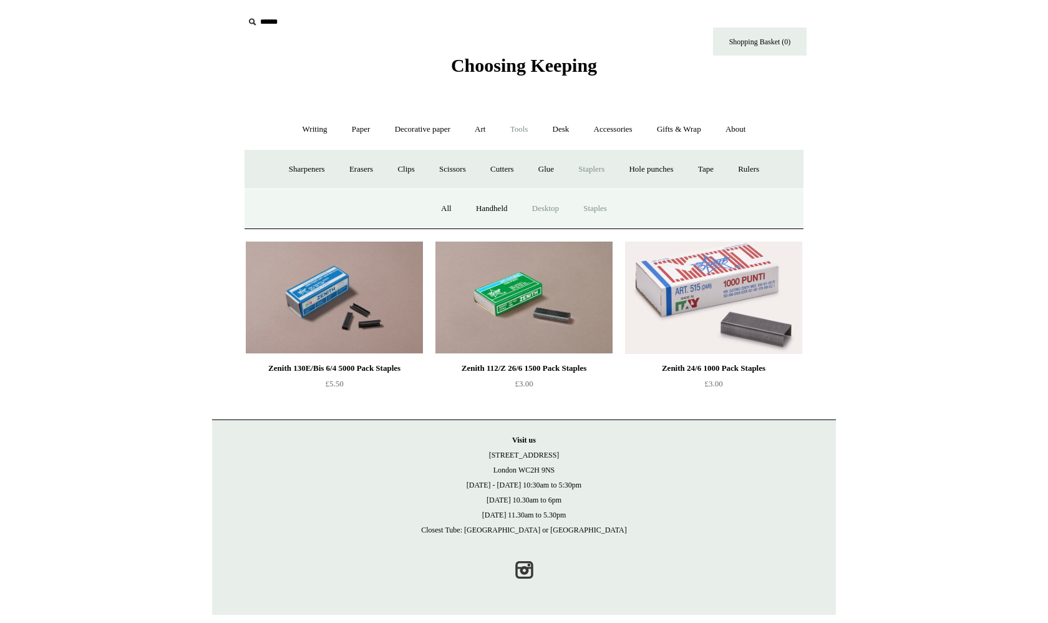
click at [548, 205] on link "Desktop" at bounding box center [545, 208] width 49 height 33
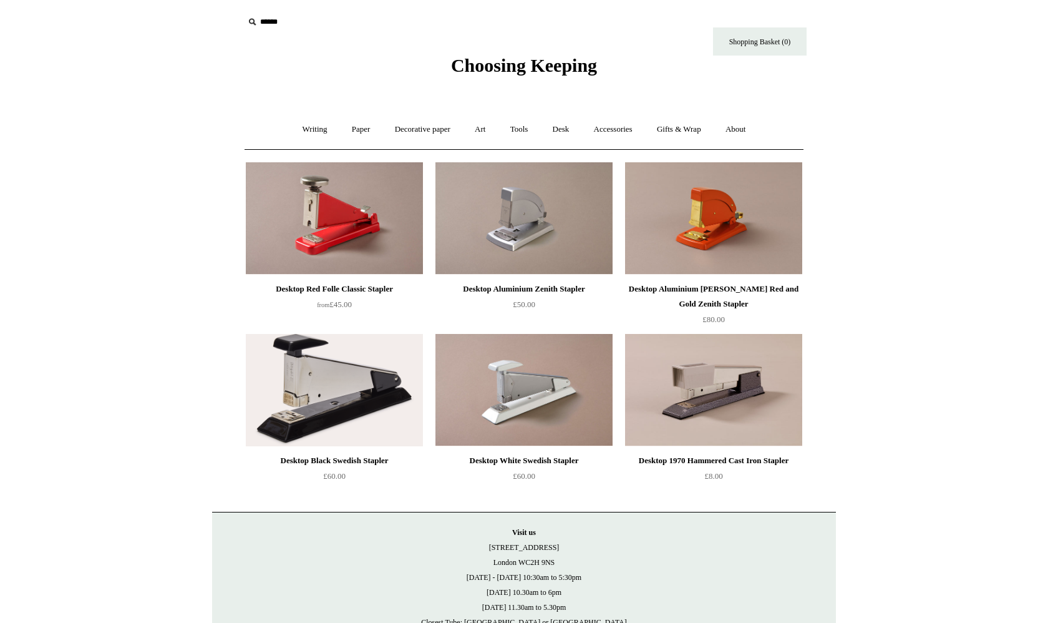
click at [723, 457] on div "Desktop 1970 Hammered Cast Iron Stapler" at bounding box center [713, 460] width 171 height 15
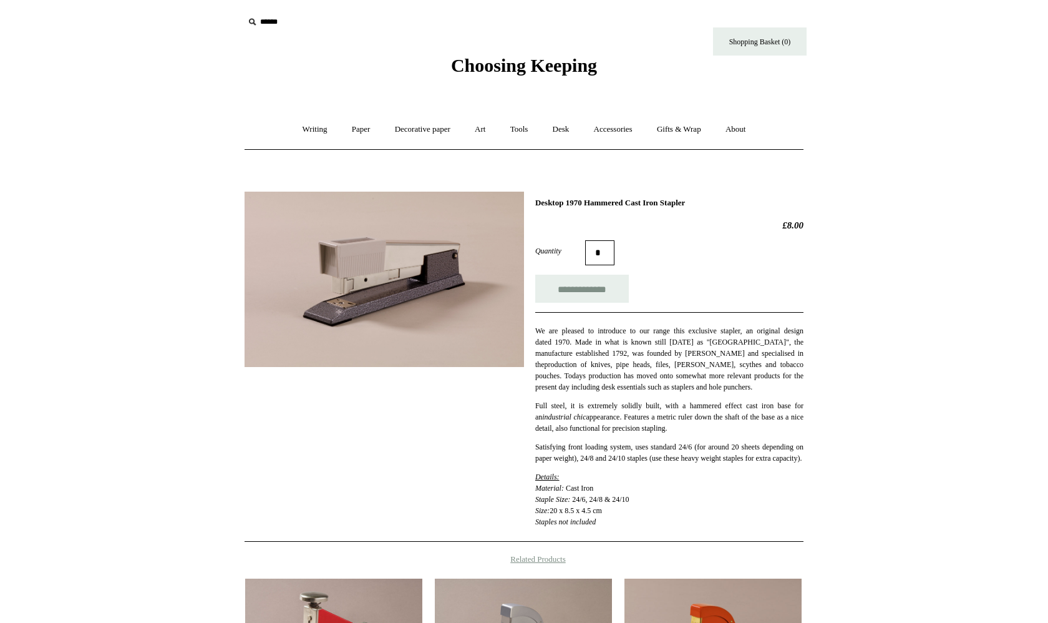
click at [348, 252] on img at bounding box center [385, 279] width 280 height 175
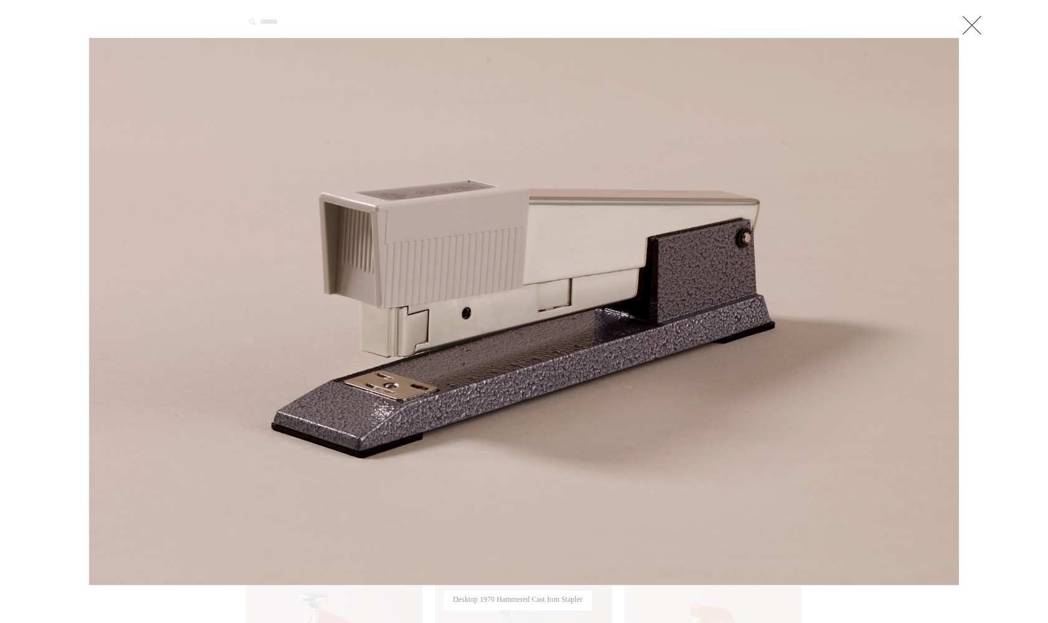
click at [971, 29] on link at bounding box center [972, 24] width 25 height 25
